Goal: Task Accomplishment & Management: Use online tool/utility

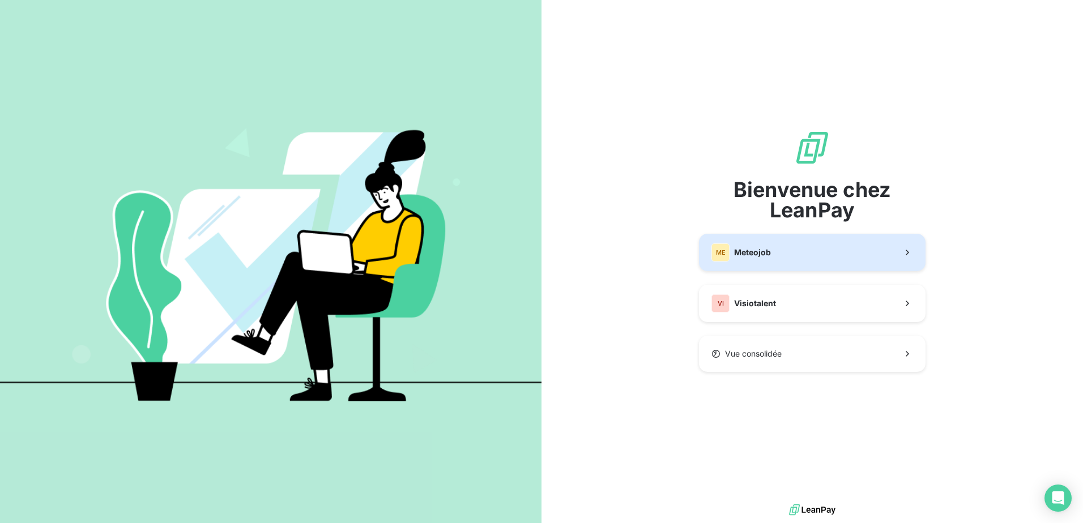
click at [781, 254] on button "ME Meteojob" at bounding box center [812, 252] width 227 height 37
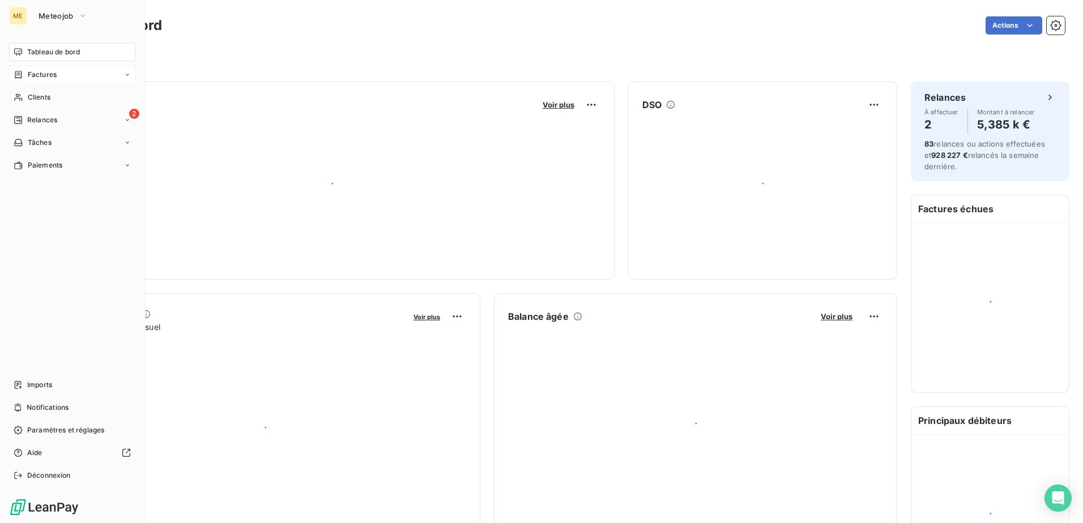
click at [56, 75] on span "Factures" at bounding box center [42, 75] width 29 height 10
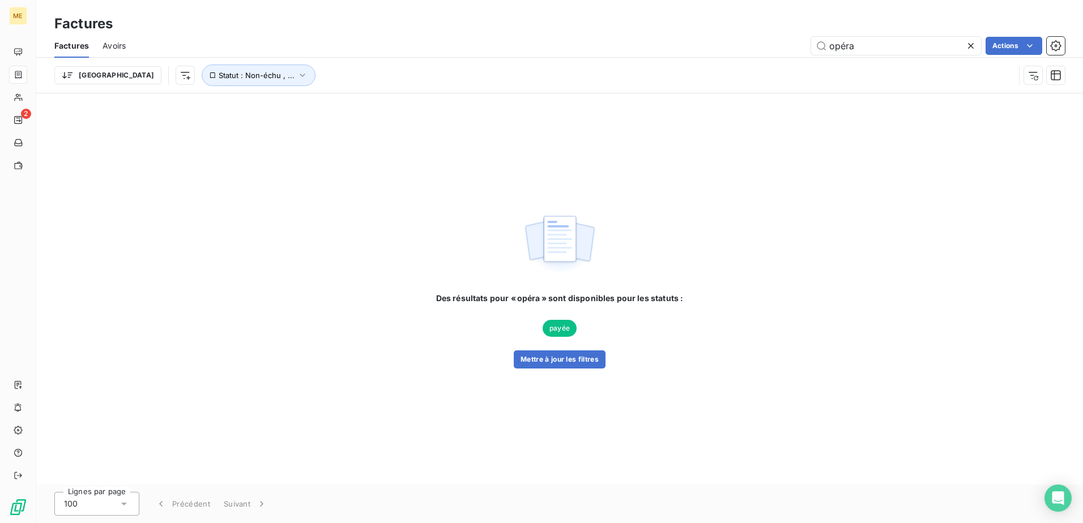
drag, startPoint x: 885, startPoint y: 46, endPoint x: 668, endPoint y: 50, distance: 216.4
click at [670, 51] on div "opéra Actions" at bounding box center [601, 46] width 925 height 18
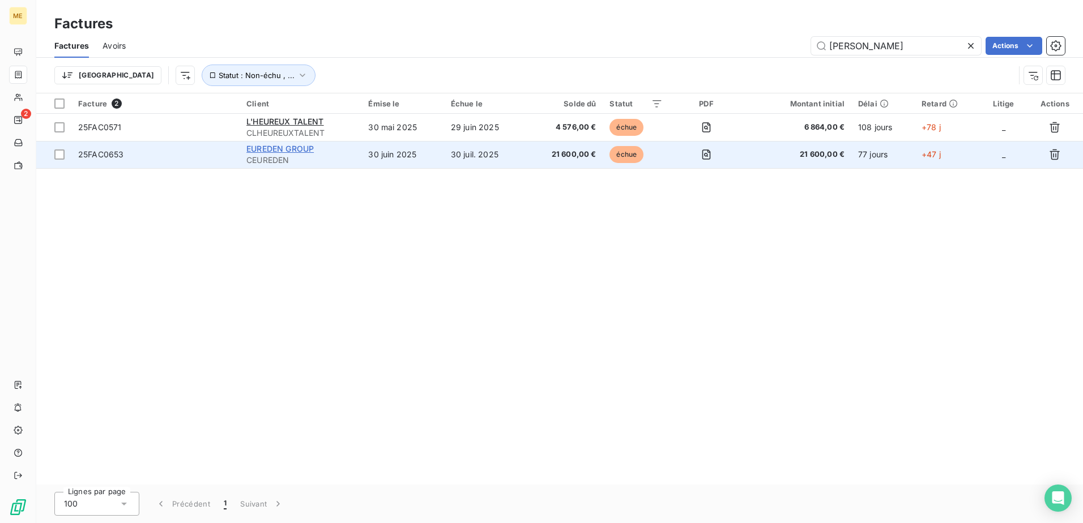
type input "[PERSON_NAME]"
click at [285, 146] on span "EUREDEN GROUP" at bounding box center [279, 149] width 67 height 10
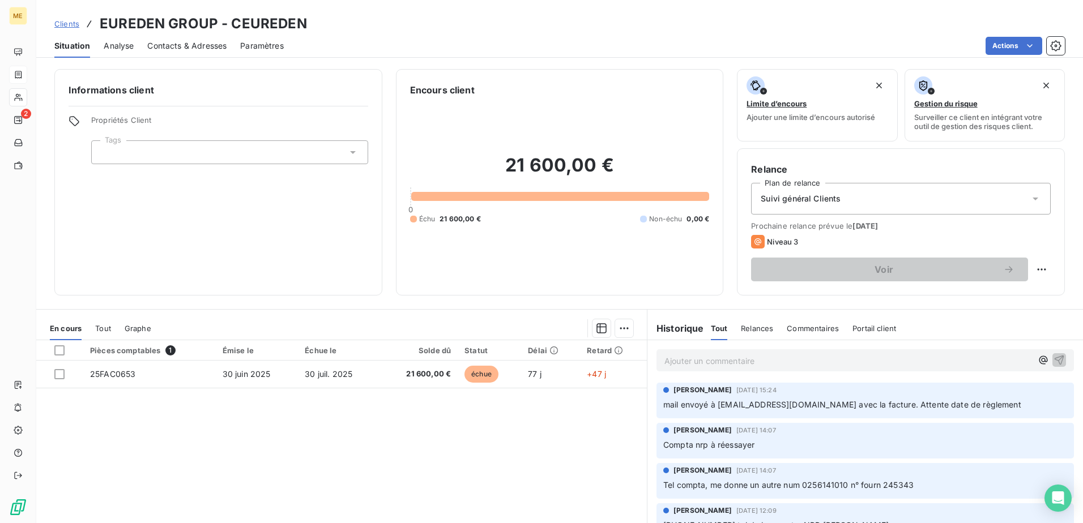
click at [752, 332] on span "Relances" at bounding box center [757, 328] width 32 height 9
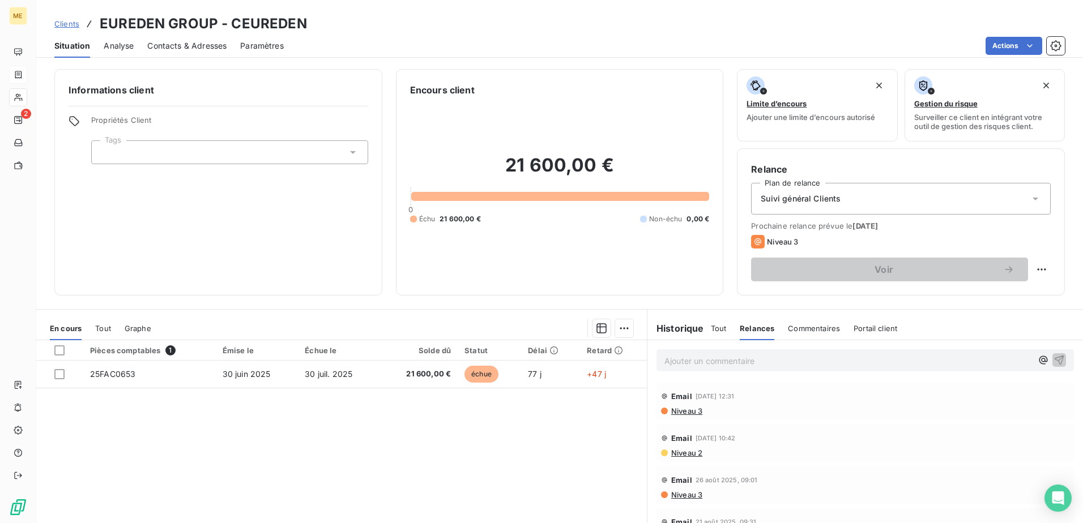
click at [673, 330] on h6 "Historique" at bounding box center [675, 329] width 57 height 14
click at [711, 331] on span "Tout" at bounding box center [719, 328] width 16 height 9
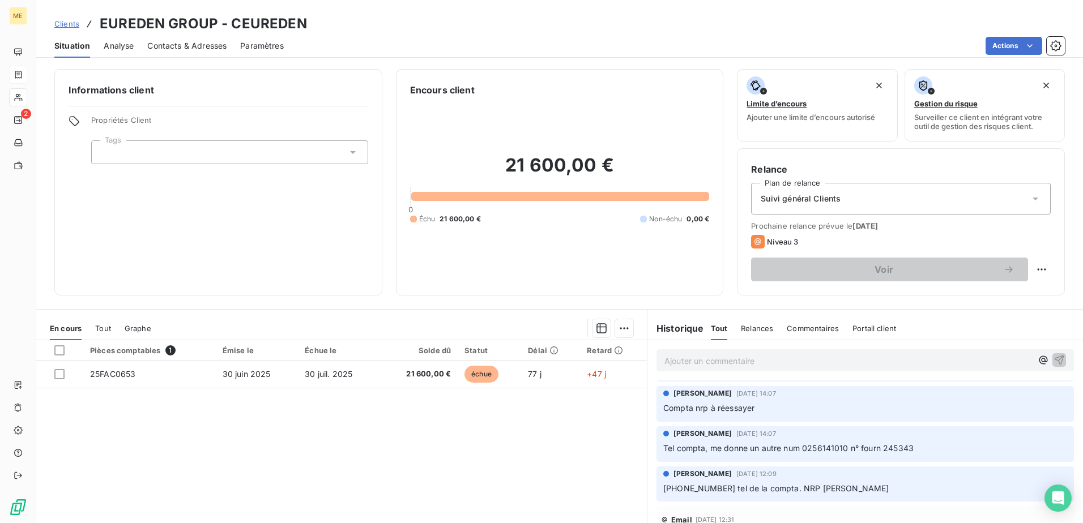
scroll to position [57, 0]
